Goal: Information Seeking & Learning: Learn about a topic

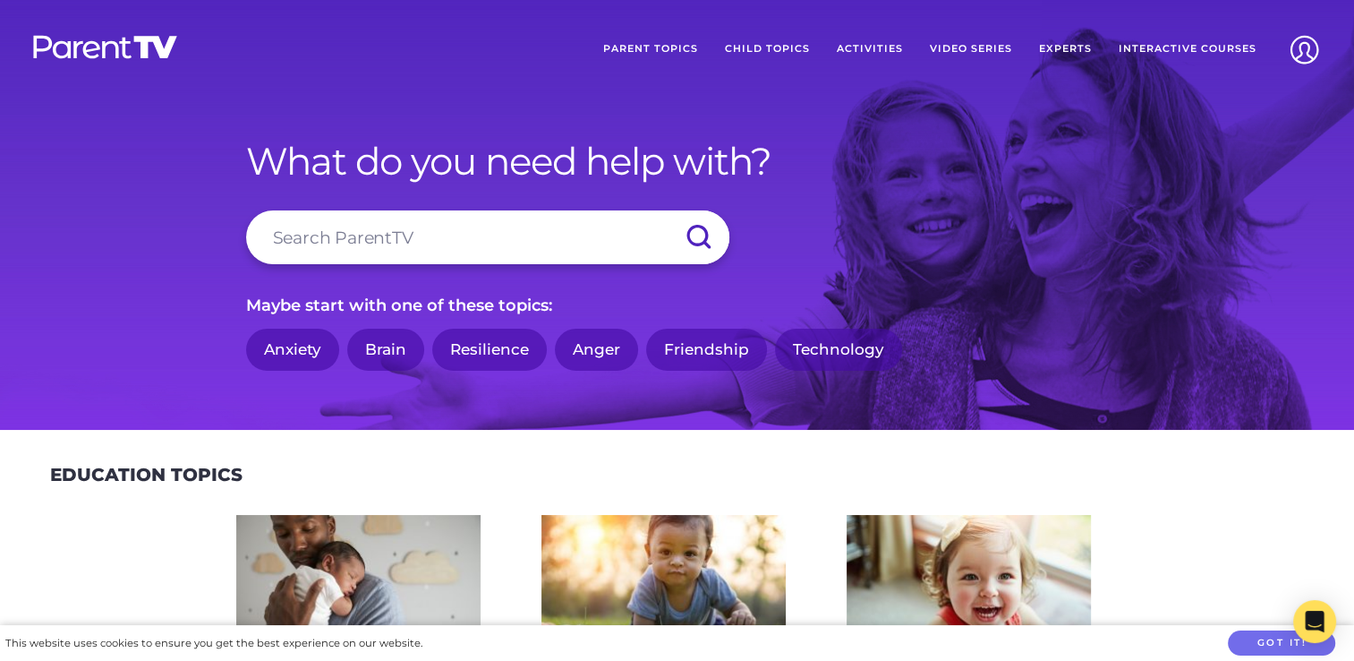
click at [472, 227] on input "search" at bounding box center [487, 237] width 483 height 54
type input "s"
type input "drop off"
click at [667, 210] on input "submit" at bounding box center [698, 237] width 63 height 54
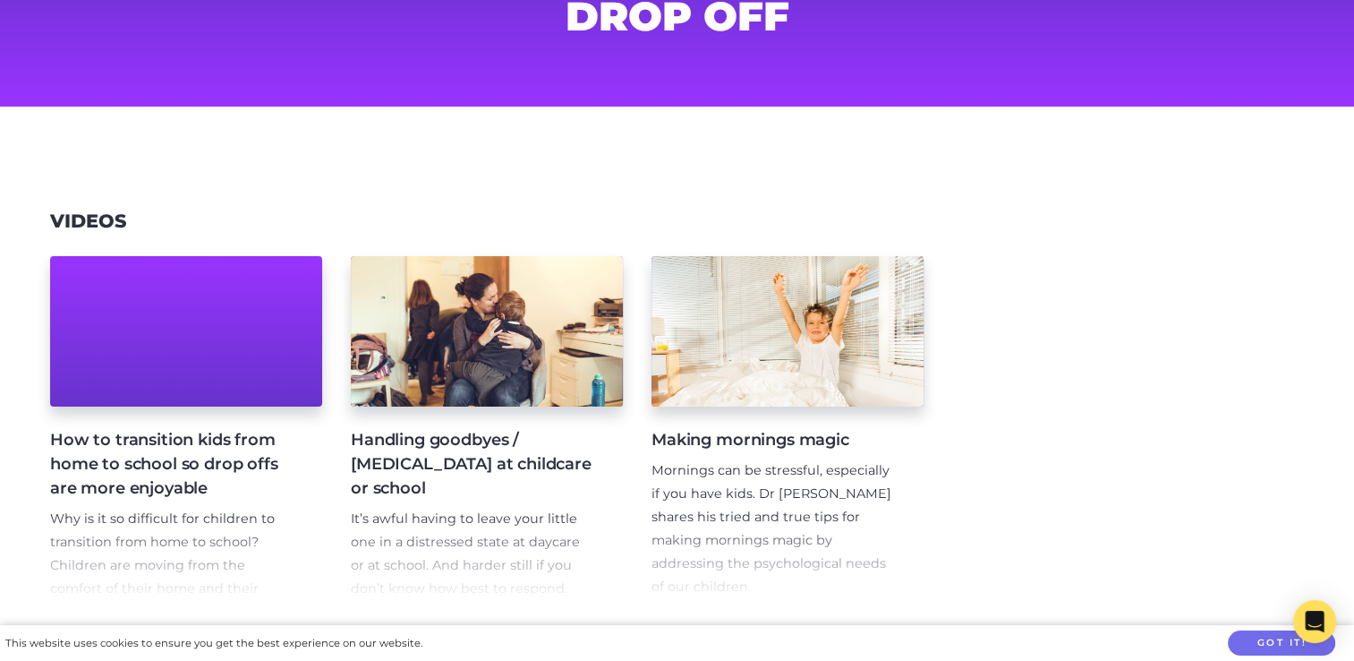
scroll to position [269, 0]
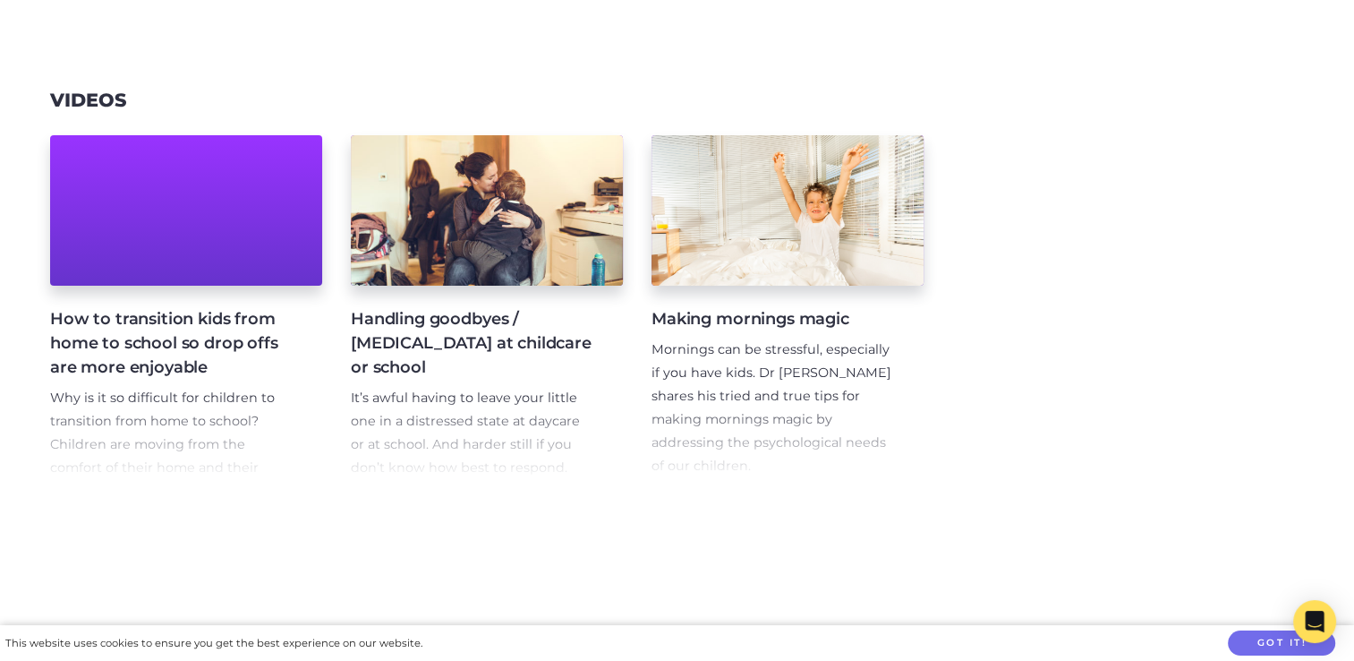
click at [437, 358] on h4 "Handling goodbyes / [MEDICAL_DATA] at childcare or school" at bounding box center [472, 343] width 243 height 73
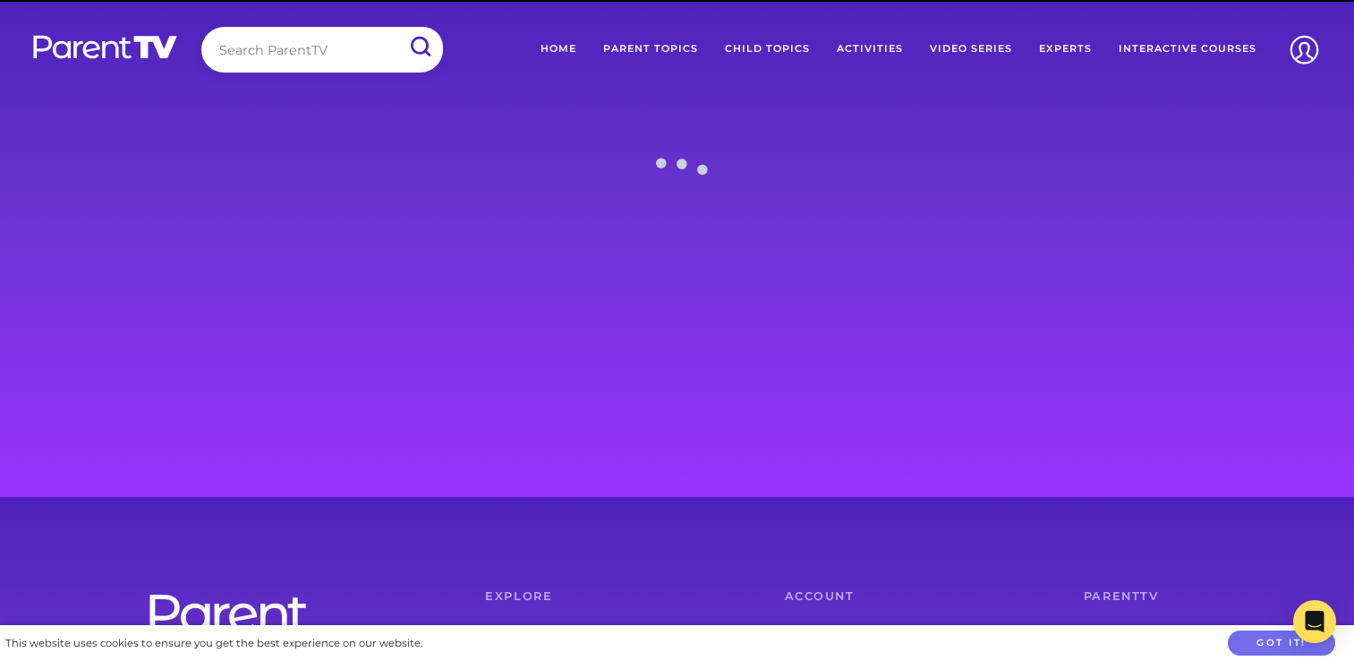
scroll to position [17, 0]
